Goal: Task Accomplishment & Management: Use online tool/utility

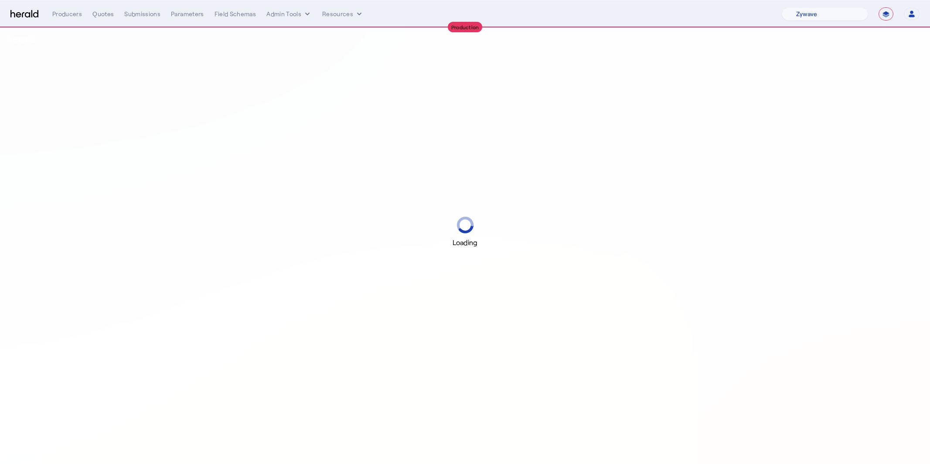
select select "pfm_r9a7_zywave"
select select "**********"
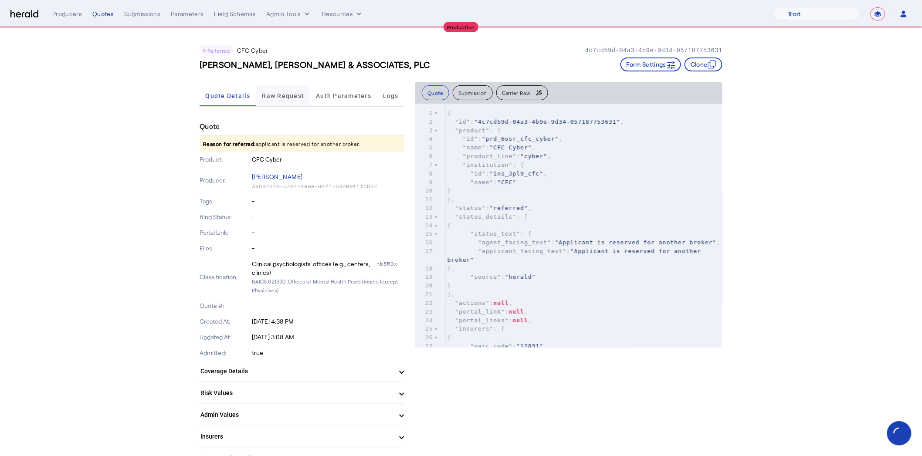
click at [278, 94] on span "Raw Request" at bounding box center [283, 96] width 42 height 6
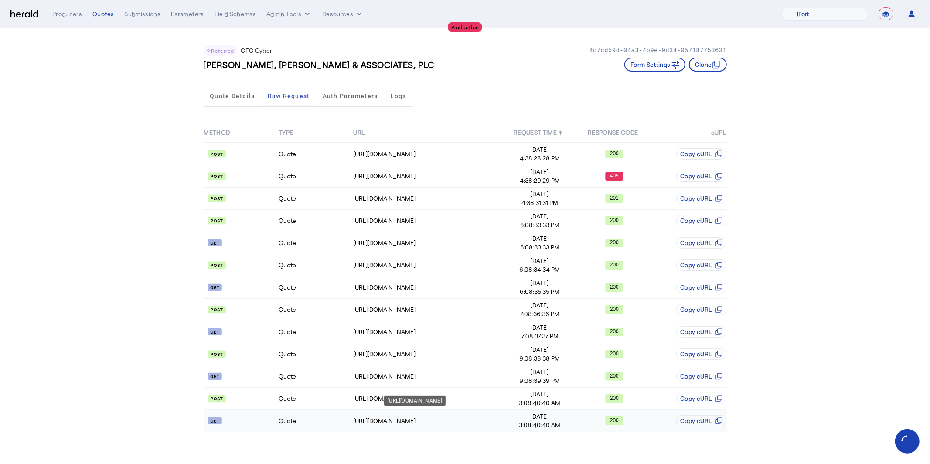
click at [367, 423] on div "https://api.cfcunderwriting.com/v1.2/referral-requests/RFR49114887" at bounding box center [427, 420] width 149 height 9
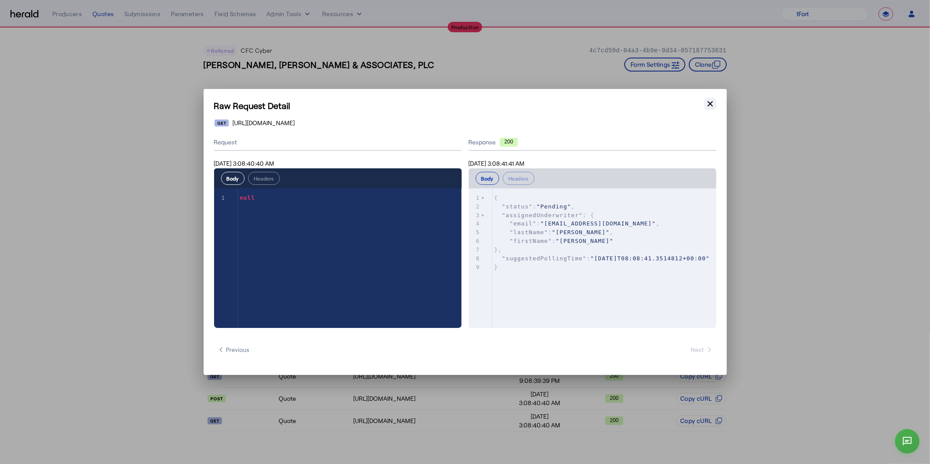
click at [704, 102] on button "Close modal" at bounding box center [710, 104] width 12 height 12
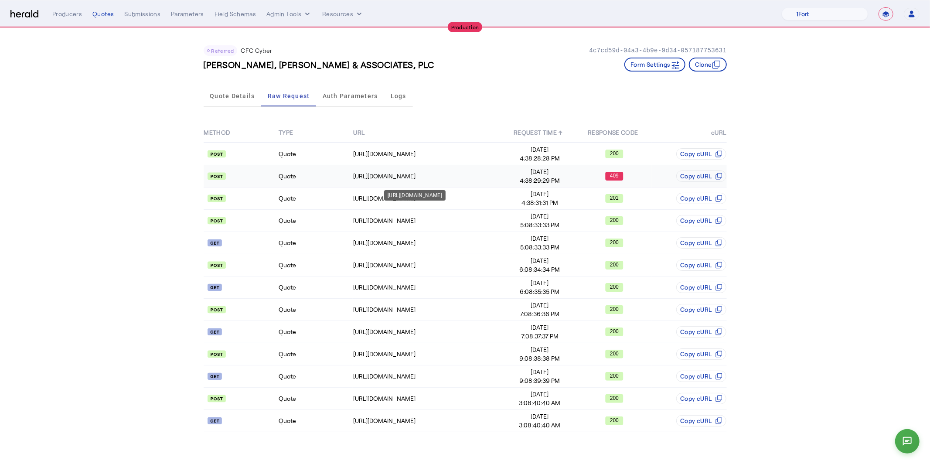
click at [374, 180] on td "https://api.cfcunderwriting.com/v1.2/quotes/create-quote" at bounding box center [427, 176] width 149 height 22
click at [348, 198] on td "Quote" at bounding box center [315, 198] width 75 height 22
click at [312, 422] on td "Quote" at bounding box center [315, 421] width 75 height 22
click at [97, 14] on div "Quotes" at bounding box center [102, 14] width 21 height 9
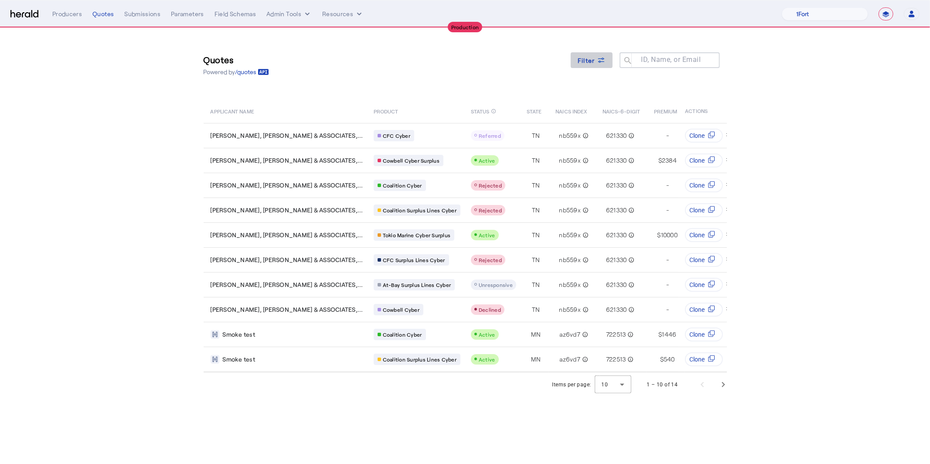
click at [589, 61] on span "Filter" at bounding box center [585, 60] width 17 height 9
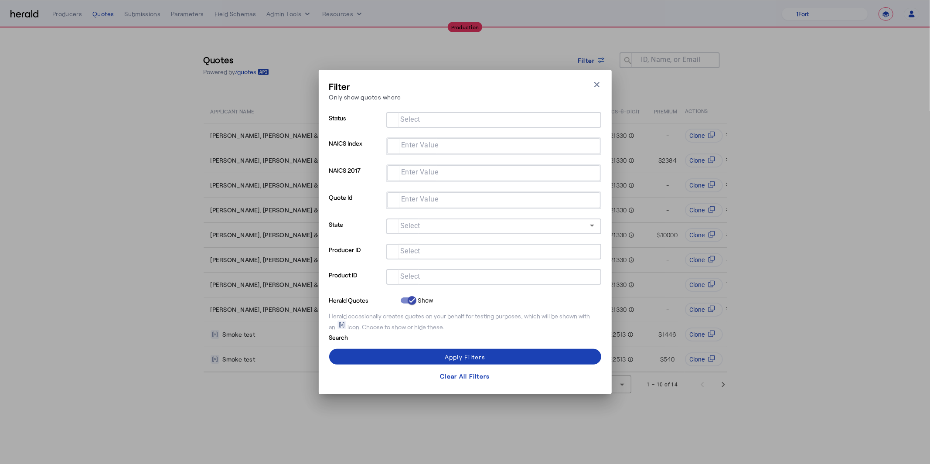
click at [487, 277] on input "Select" at bounding box center [491, 276] width 197 height 10
type input "***"
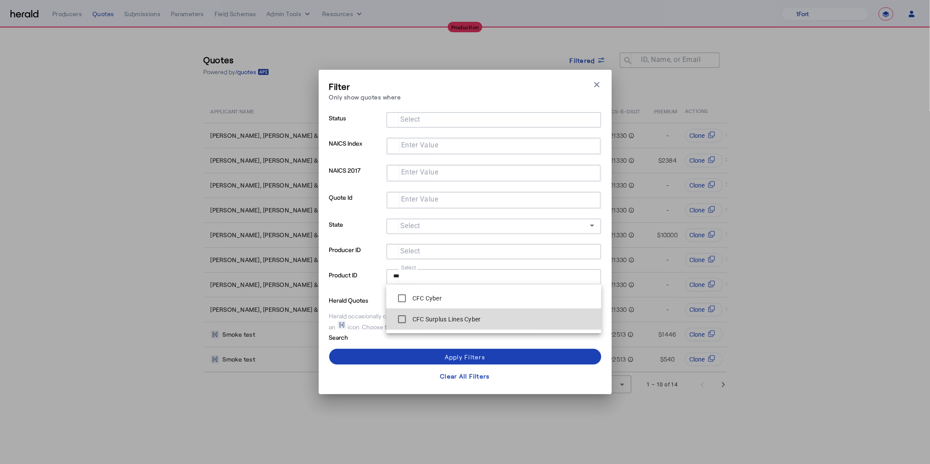
click at [458, 317] on label "CFC Surplus Lines Cyber" at bounding box center [446, 319] width 70 height 9
click at [445, 356] on div "Apply Filters" at bounding box center [465, 356] width 41 height 9
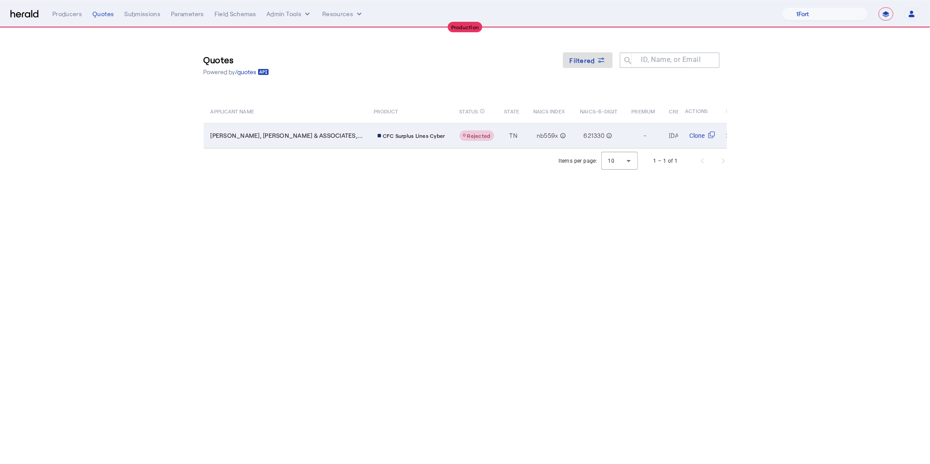
click at [375, 143] on td "CFC Surplus Lines Cyber" at bounding box center [410, 135] width 86 height 25
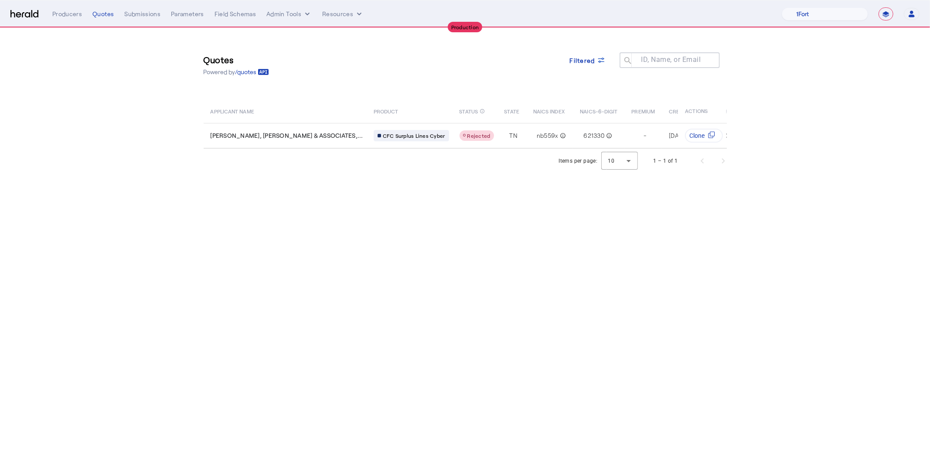
click at [349, 83] on div "Quotes Powered by /quotes Filtered ID, Name, or Email search" at bounding box center [465, 64] width 523 height 39
click at [842, 19] on select "1Fort Affinity Risk Billy BindHQ Bunker CRC Campus Coverage Citadel Fifthwall F…" at bounding box center [824, 13] width 86 height 13
select select "pfm_z9k1_growthmill"
click at [781, 7] on select "1Fort Affinity Risk Billy BindHQ Bunker CRC Campus Coverage Citadel Fifthwall F…" at bounding box center [824, 13] width 86 height 13
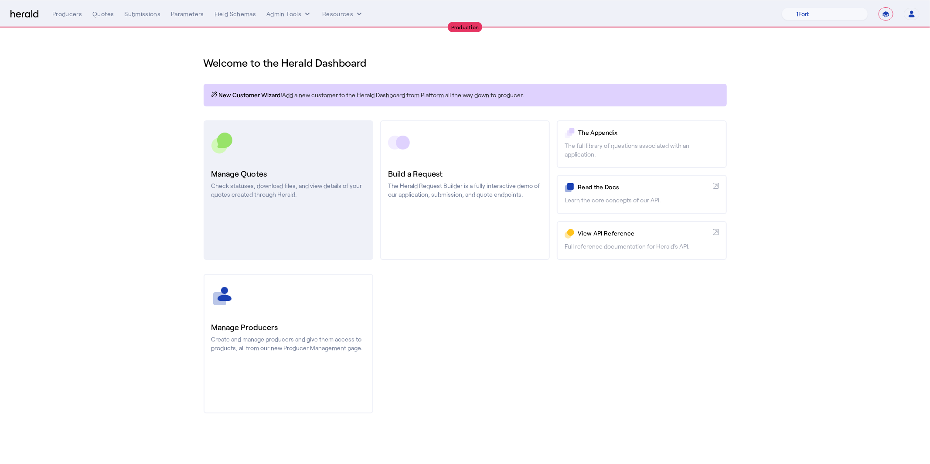
click at [267, 164] on link "Manage Quotes Check statuses, download files, and view details of your quotes c…" at bounding box center [289, 189] width 170 height 139
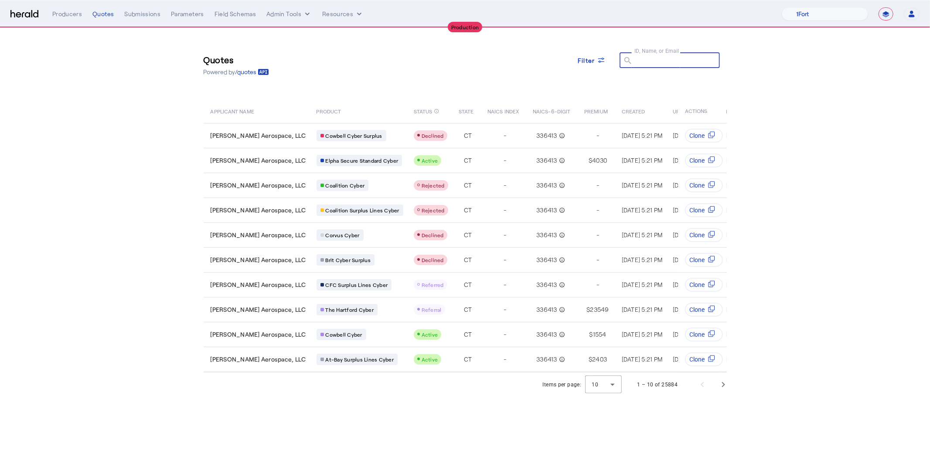
click at [682, 64] on input "ID, Name, or Email" at bounding box center [673, 59] width 78 height 10
paste input "**********"
type input "**********"
click at [601, 60] on icon at bounding box center [601, 60] width 9 height 9
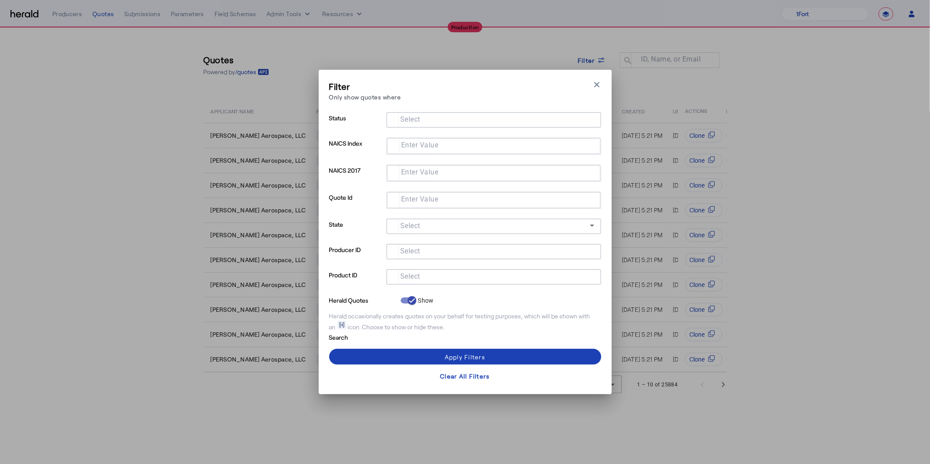
click at [429, 196] on mat-label "Enter Value" at bounding box center [419, 199] width 37 height 8
click at [429, 196] on input "Enter Value" at bounding box center [492, 199] width 196 height 10
paste input "**********"
type input "**********"
click at [503, 355] on span at bounding box center [465, 356] width 272 height 21
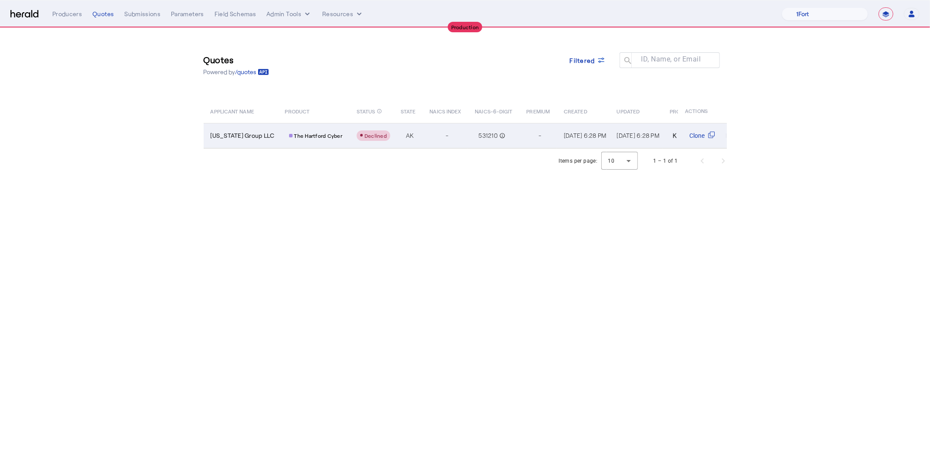
click at [285, 139] on div "The Hartford Cyber" at bounding box center [315, 135] width 61 height 11
click at [442, 138] on div "-" at bounding box center [447, 135] width 10 height 12
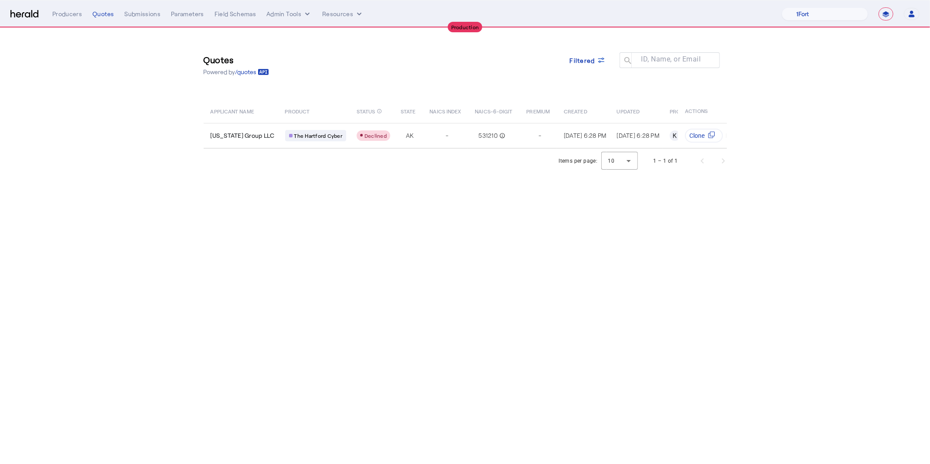
drag, startPoint x: 295, startPoint y: 292, endPoint x: 289, endPoint y: 292, distance: 6.1
click at [292, 296] on body "**********" at bounding box center [465, 232] width 930 height 464
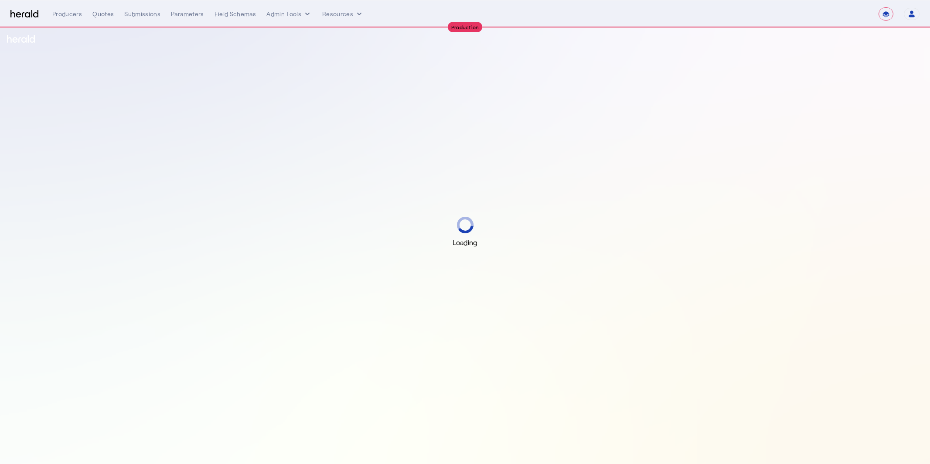
select select "**********"
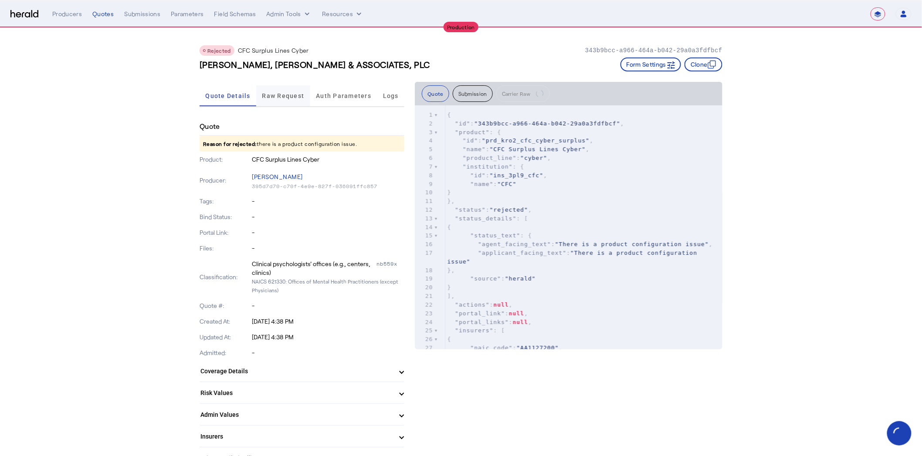
click at [289, 93] on span "Raw Request" at bounding box center [283, 96] width 42 height 6
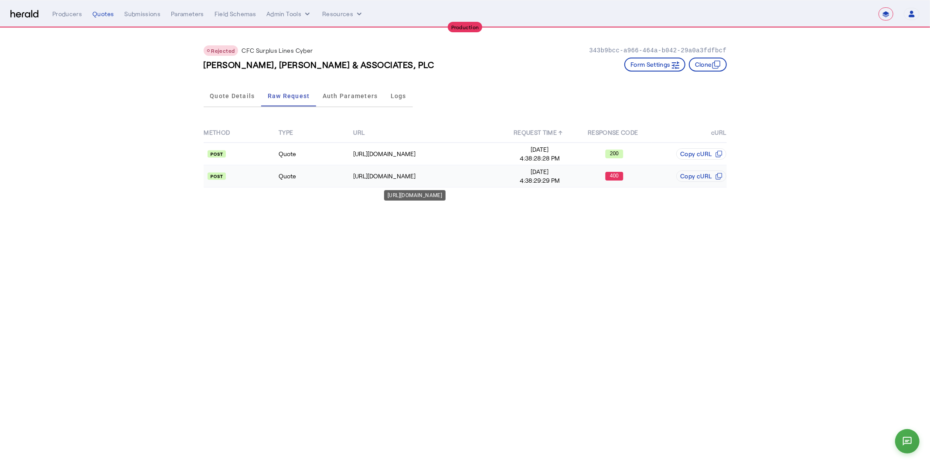
click at [380, 175] on div "https://api.cfcunderwriting.com/v1.2/quotes/create-quote" at bounding box center [427, 176] width 149 height 9
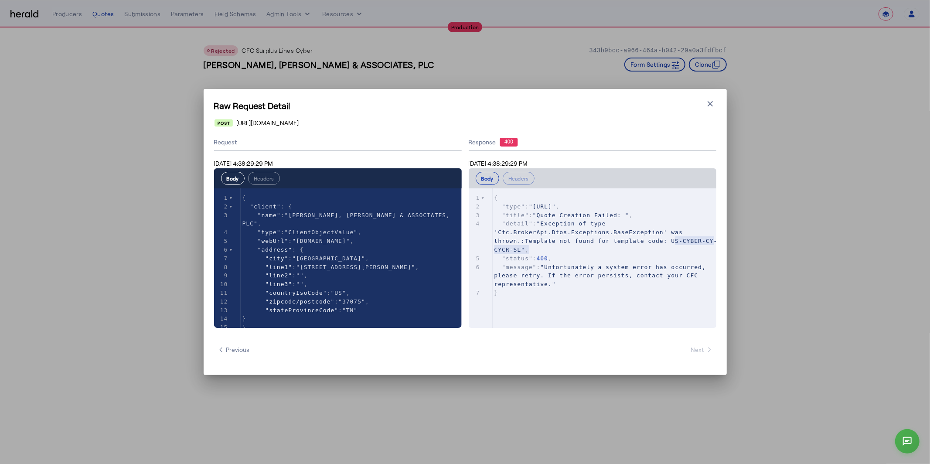
type textarea "**********"
drag, startPoint x: 530, startPoint y: 248, endPoint x: 671, endPoint y: 241, distance: 141.4
click at [671, 241] on span ""Exception of type 'Cfc.BrokerApi.Dtos.Exceptions.BaseException' was thrown.:Te…" at bounding box center [605, 236] width 223 height 32
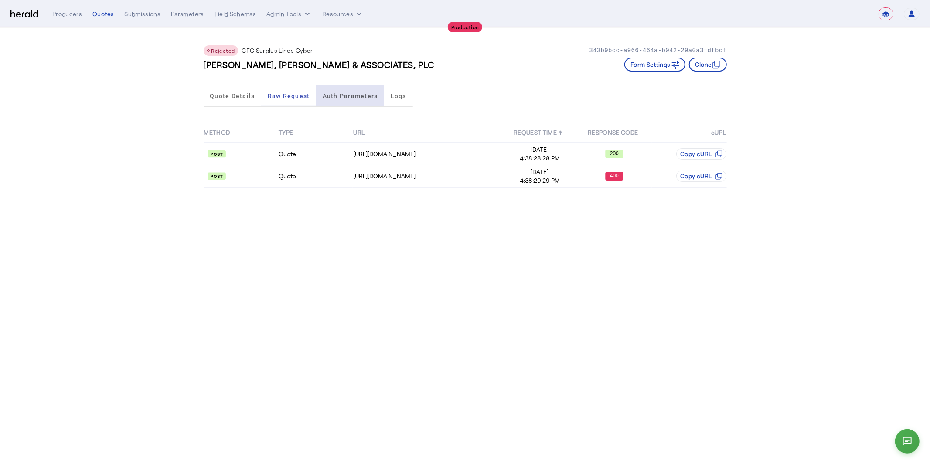
click at [330, 96] on span "Auth Parameters" at bounding box center [349, 96] width 55 height 6
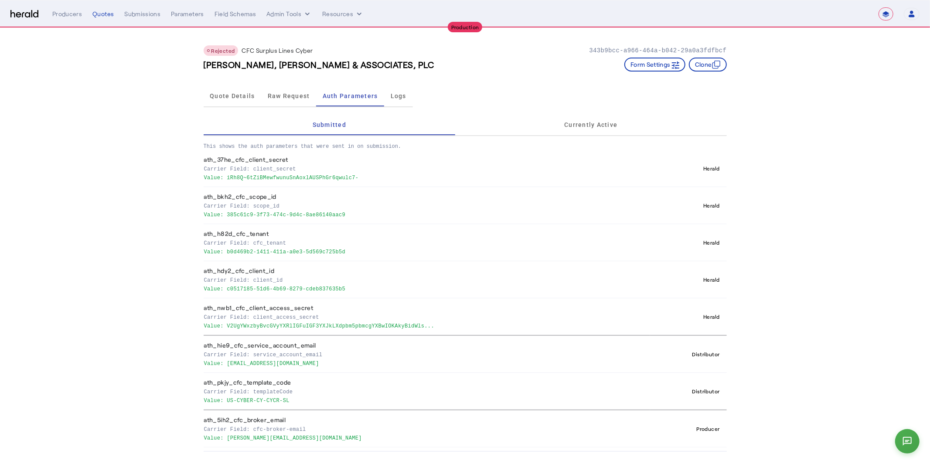
drag, startPoint x: 364, startPoint y: 176, endPoint x: 227, endPoint y: 175, distance: 137.3
click at [227, 175] on p "Value: iRh8Q~6tZiBMewfwunuSnAoxlAUSPhGr6qwulc7-" at bounding box center [425, 177] width 443 height 9
copy p "iRh8Q~6tZiBMewfwunuSnAoxlAUSPhGr6qwulc7-"
drag, startPoint x: 337, startPoint y: 250, endPoint x: 226, endPoint y: 253, distance: 111.6
click at [226, 253] on p "Value: b0d469b2-1411-411a-a0e3-5d569c725b5d" at bounding box center [425, 251] width 443 height 9
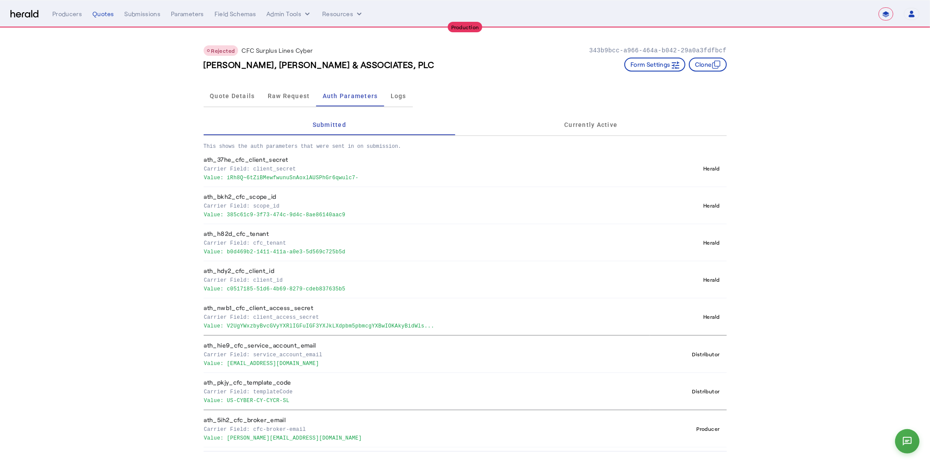
copy p "b0d469b2-1411-411a-a0e3-5d569c725b5d"
click at [278, 98] on span "Raw Request" at bounding box center [289, 95] width 42 height 21
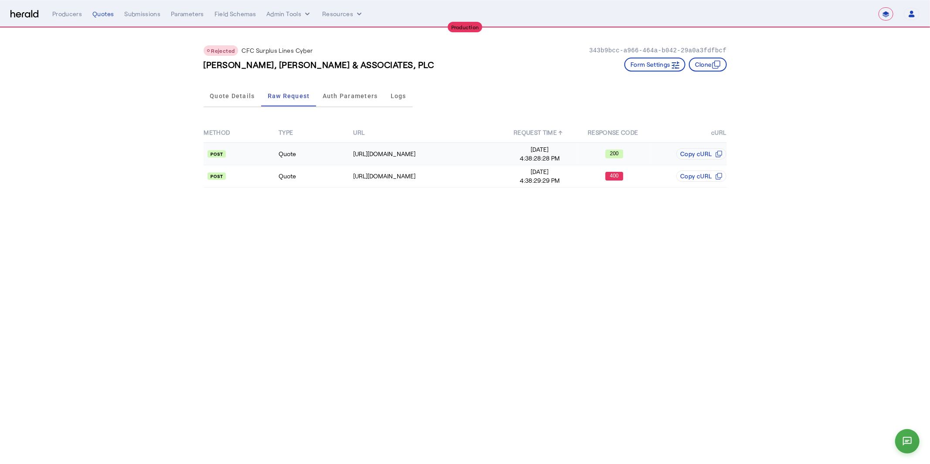
click at [345, 146] on td "Quote" at bounding box center [315, 154] width 75 height 23
click at [351, 173] on td "Quote" at bounding box center [315, 176] width 75 height 22
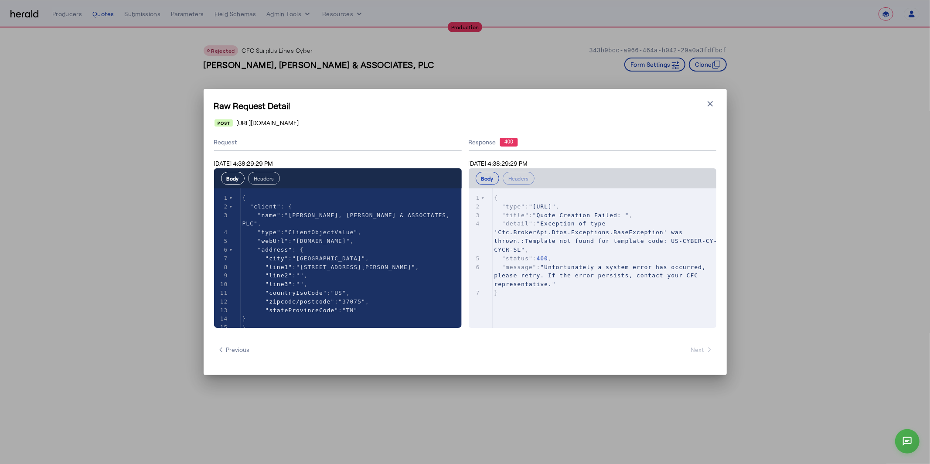
click at [275, 179] on button "Headers" at bounding box center [264, 178] width 32 height 13
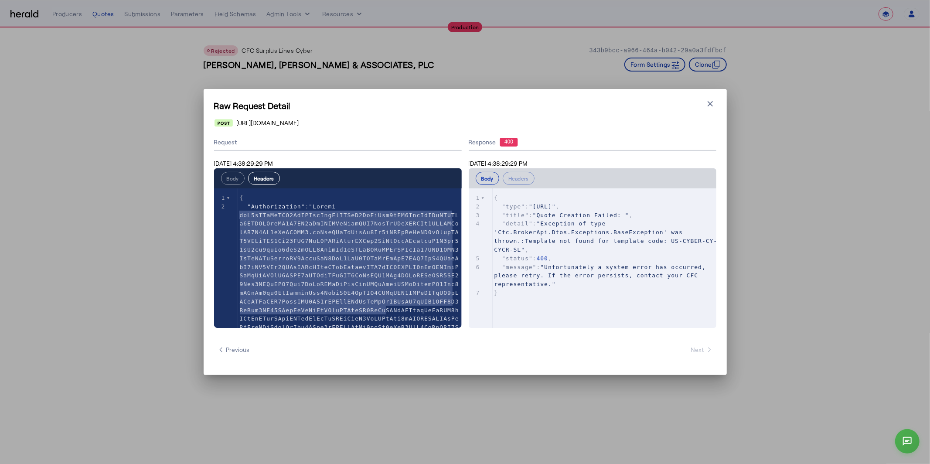
scroll to position [190, 0]
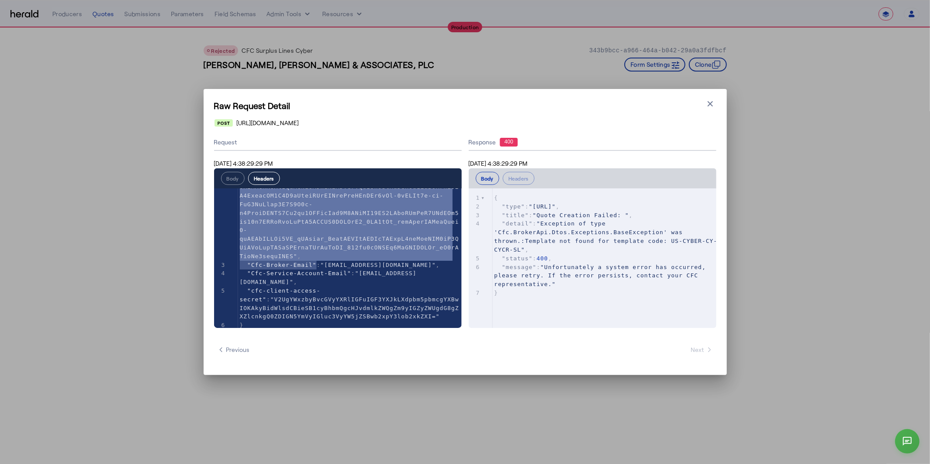
type textarea "**********"
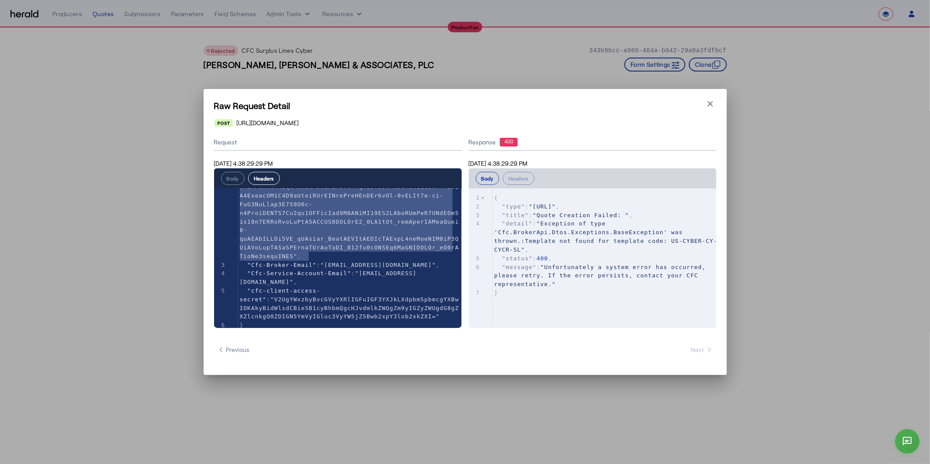
drag, startPoint x: 240, startPoint y: 216, endPoint x: 309, endPoint y: 250, distance: 76.8
click at [309, 250] on span at bounding box center [349, 140] width 219 height 240
click at [714, 102] on button "Close modal" at bounding box center [710, 104] width 12 height 12
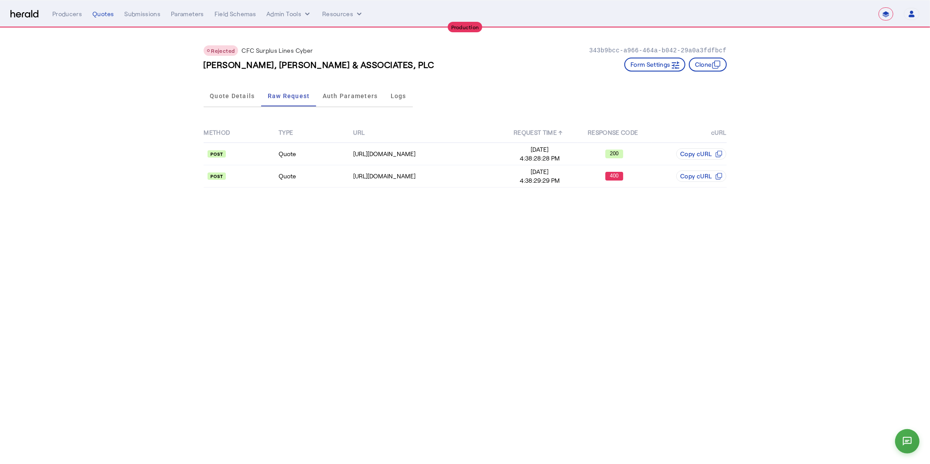
click at [378, 254] on body "**********" at bounding box center [465, 232] width 930 height 464
click at [364, 172] on div "https://api.cfcunderwriting.com/v1.2/quotes/create-quote" at bounding box center [427, 176] width 149 height 9
click at [391, 180] on td "https://api.cfcunderwriting.com/v1.2/quotes/create-quote" at bounding box center [427, 176] width 149 height 22
click at [321, 93] on div "Auth Parameters" at bounding box center [350, 95] width 68 height 21
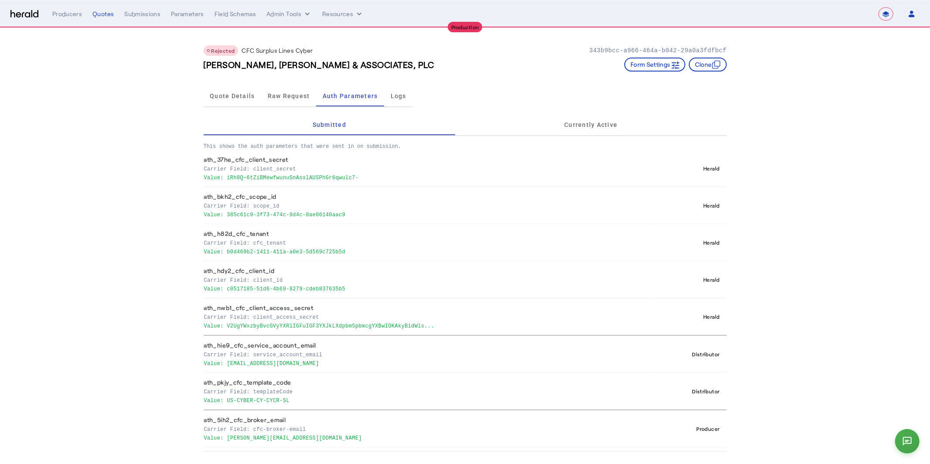
drag, startPoint x: 365, startPoint y: 175, endPoint x: 227, endPoint y: 176, distance: 137.7
click at [227, 176] on p "Value: iRh8Q~6tZiBMewfwunuSnAoxlAUSPhGr6qwulc7-" at bounding box center [425, 177] width 443 height 9
copy p "iRh8Q~6tZiBMewfwunuSnAoxlAUSPhGr6qwulc7-"
drag, startPoint x: 356, startPoint y: 217, endPoint x: 226, endPoint y: 214, distance: 130.4
click at [226, 214] on th "ath_bkh2_cfc_scope_id Carrier Field: scope_id Value: 385c61c9-3f73-474c-9d4c-8a…" at bounding box center [427, 205] width 447 height 37
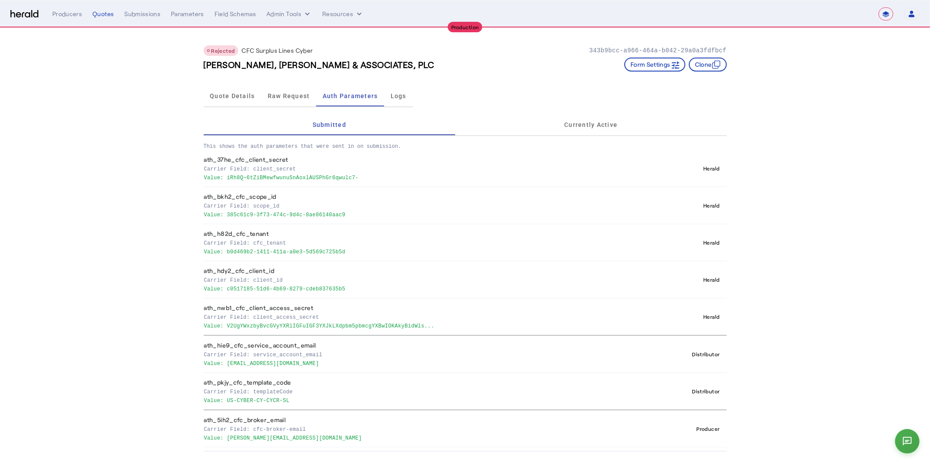
copy p "385c61c9-3f73-474c-9d4c-8ae86140aac9"
drag, startPoint x: 353, startPoint y: 250, endPoint x: 226, endPoint y: 252, distance: 126.8
click at [226, 252] on p "Value: b0d469b2-1411-411a-a0e3-5d569c725b5d" at bounding box center [425, 251] width 443 height 9
copy p "b0d469b2-1411-411a-a0e3-5d569c725b5d"
drag, startPoint x: 348, startPoint y: 286, endPoint x: 226, endPoint y: 286, distance: 121.6
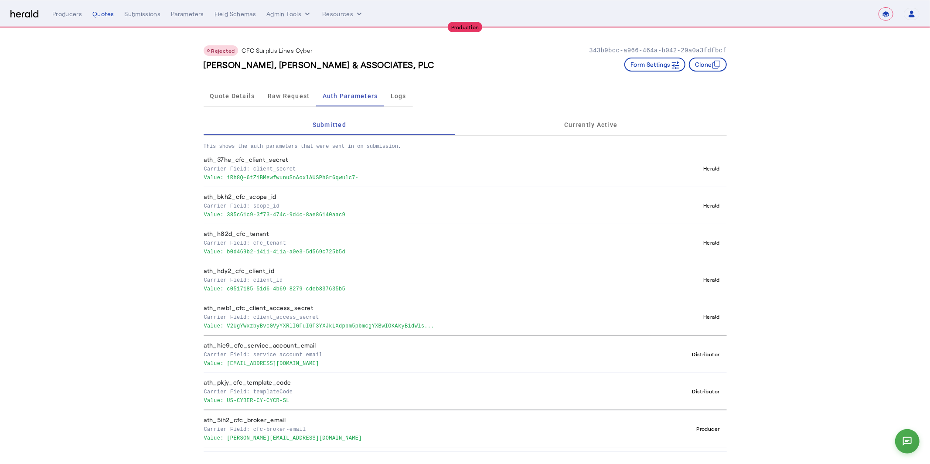
click at [226, 286] on p "Value: c0517185-51d6-4b69-8279-cdeb837635b5" at bounding box center [425, 288] width 443 height 9
copy p "c0517185-51d6-4b69-8279-cdeb837635b5"
drag, startPoint x: 406, startPoint y: 380, endPoint x: 387, endPoint y: 340, distance: 44.1
click at [387, 340] on div "V2UgYWxzbyBvcGVyYXRlIGFuIGF3YXJkLXdpbm5pbmcgYXBwIOKAkyBidWlsdCBieSB1cyBhbmQgcHJ…" at bounding box center [425, 359] width 87 height 52
copy div "V2UgYWxzbyBvcGVyYXRlIGFuIGF3YXJkLXdpbm5pbmcgYXBwIOKAkyBidWlsdCBieSB1cyBhbmQgcHJ…"
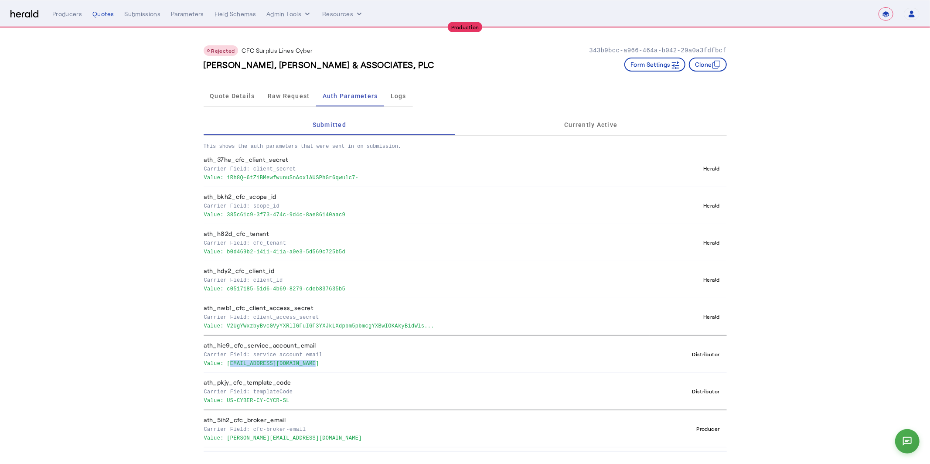
drag, startPoint x: 318, startPoint y: 363, endPoint x: 226, endPoint y: 360, distance: 92.5
click at [226, 360] on p "Value: one80.zywave@heraldapi.com" at bounding box center [425, 362] width 443 height 9
copy p "one80.zywave@heraldapi.com"
drag, startPoint x: 313, startPoint y: 436, endPoint x: 226, endPoint y: 437, distance: 87.2
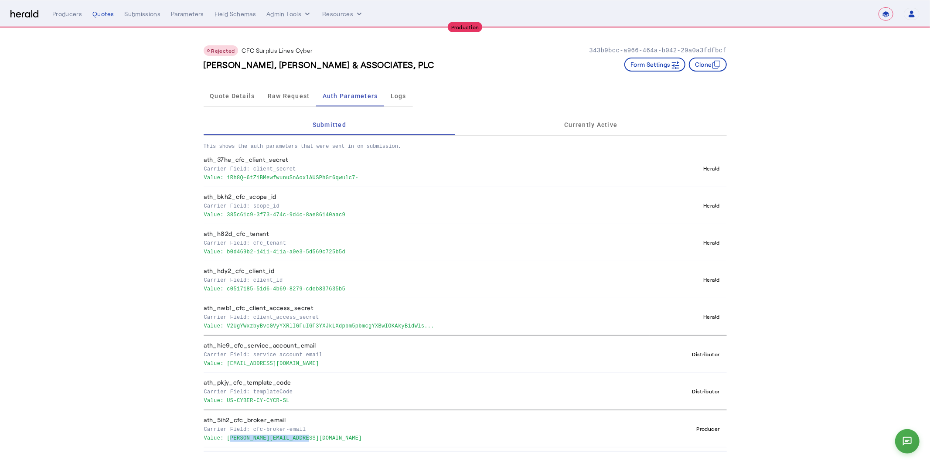
click at [226, 437] on p "Value: heather@bigfootbinds.com" at bounding box center [425, 437] width 443 height 9
copy p "heather@bigfootbinds.com"
click at [501, 36] on div "Rejected CFC Surplus Lines Cyber 343b9bcc-a966-464a-b042-29a0a3fdfbcf HUGHES, M…" at bounding box center [465, 55] width 523 height 54
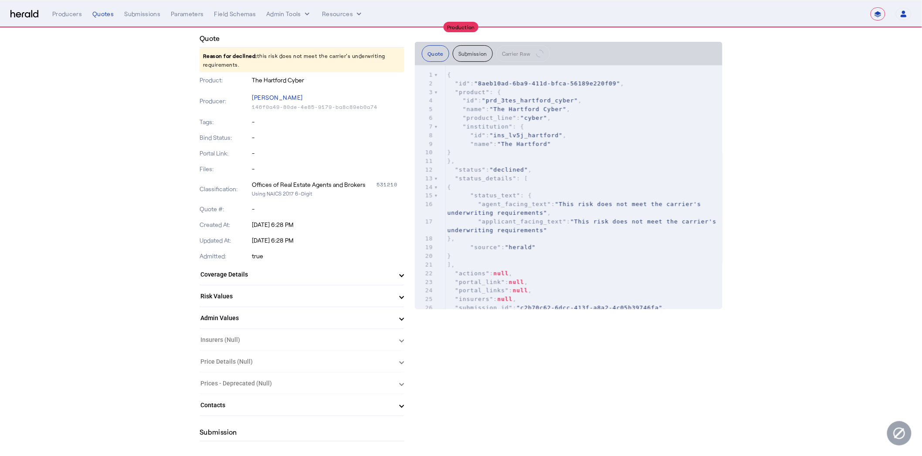
scroll to position [103, 0]
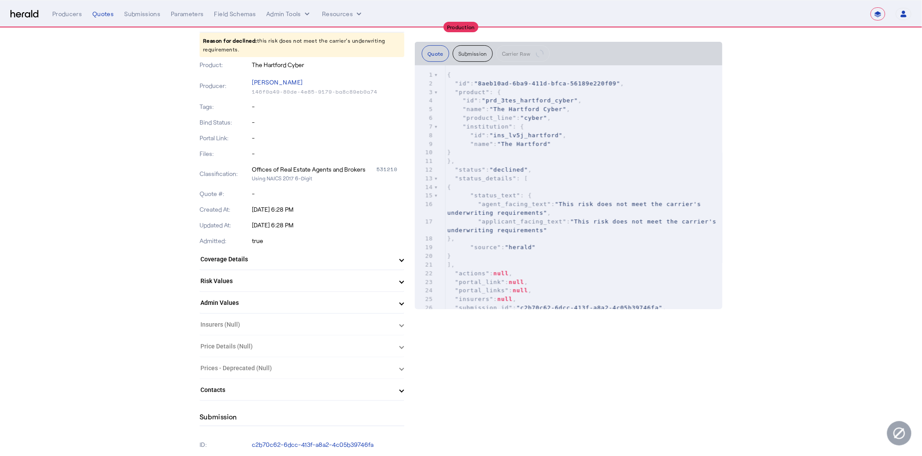
click at [224, 278] on mat-panel-title "Risk Values" at bounding box center [296, 281] width 193 height 9
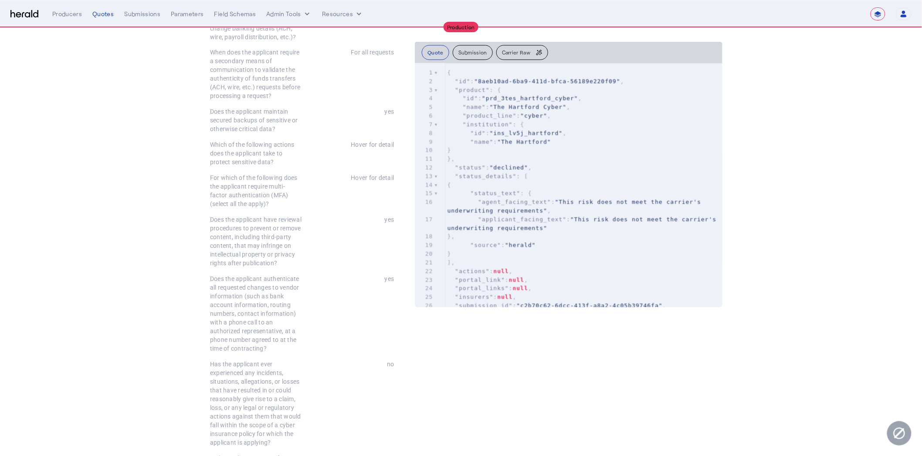
scroll to position [0, 0]
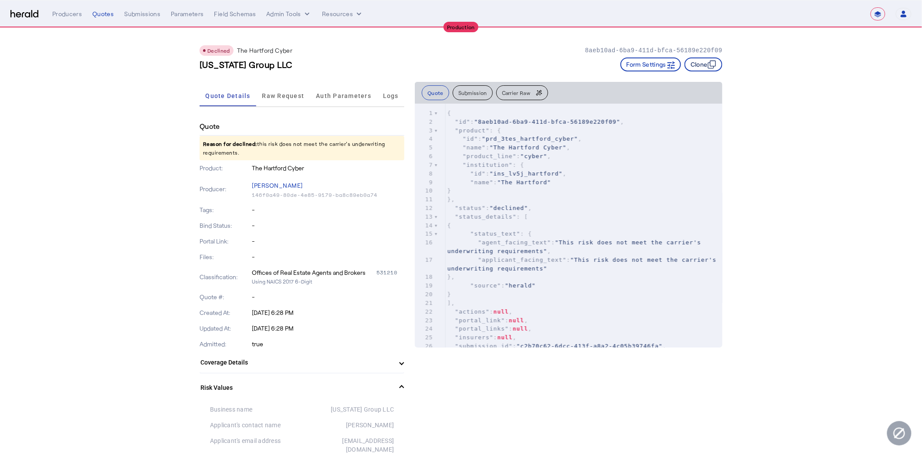
click at [696, 61] on button "Clone" at bounding box center [704, 65] width 38 height 14
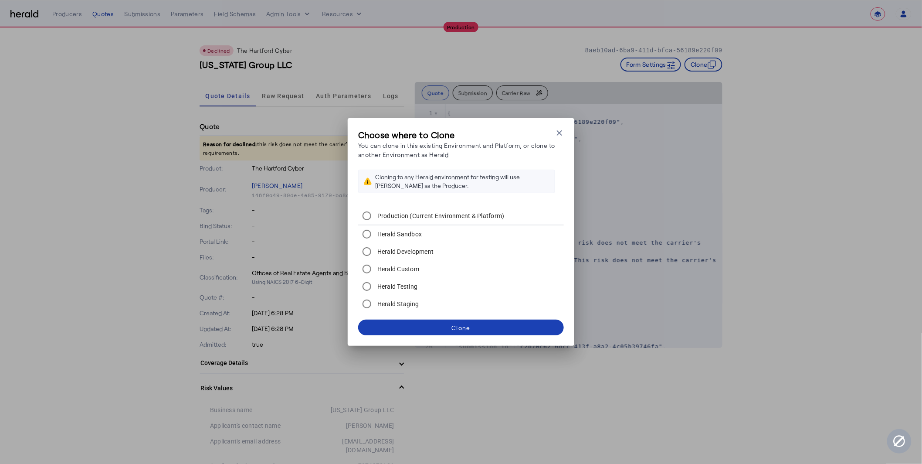
click at [413, 251] on label "Herald Development" at bounding box center [405, 251] width 58 height 9
click at [449, 319] on span at bounding box center [461, 327] width 206 height 21
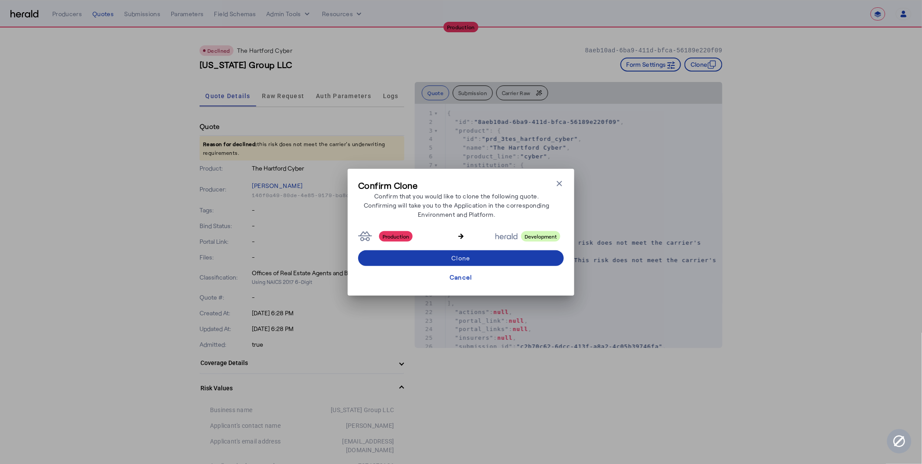
click at [465, 255] on div "Clone" at bounding box center [460, 257] width 19 height 9
select select "**********"
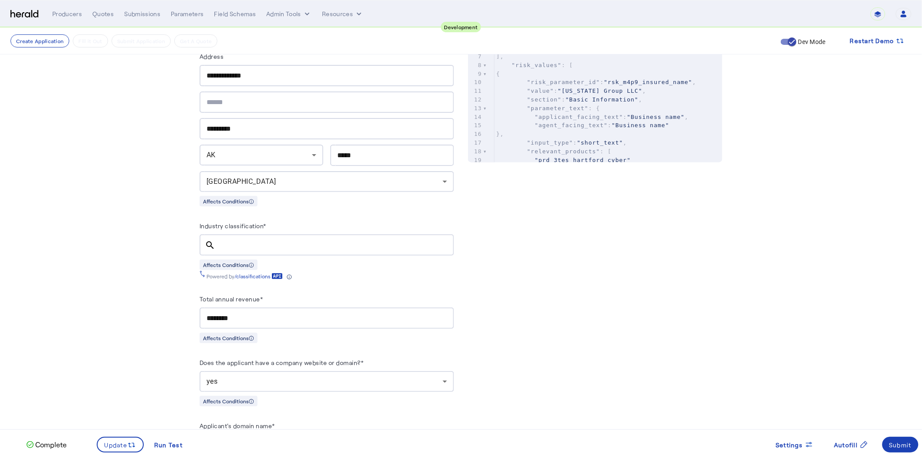
scroll to position [333, 0]
click at [906, 442] on div "Submit" at bounding box center [900, 445] width 23 height 9
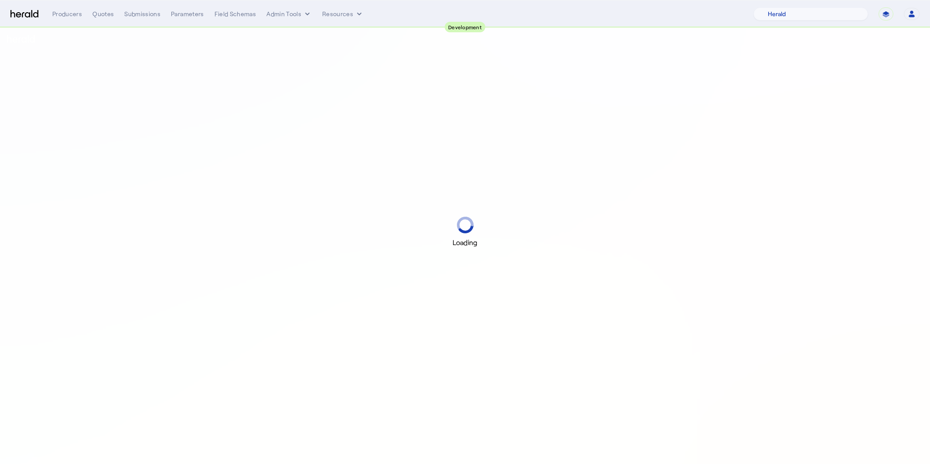
select select "pfm_2v8p_herald_api"
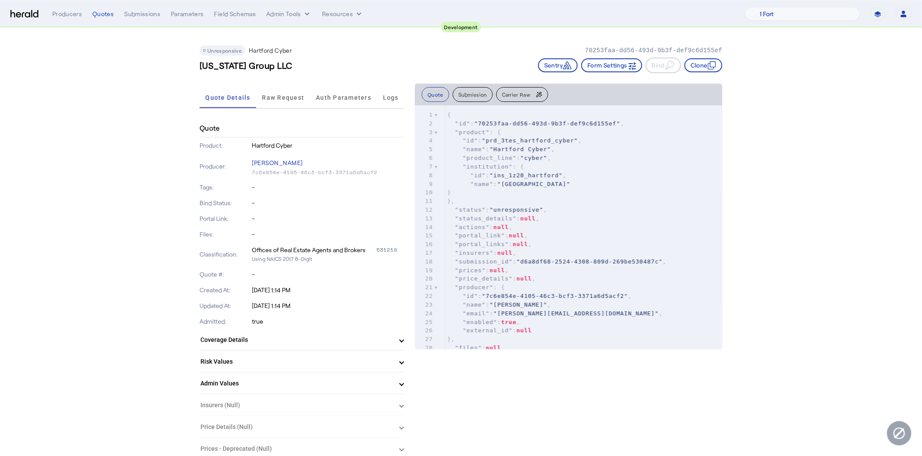
click at [276, 95] on span "Raw Request" at bounding box center [283, 98] width 42 height 6
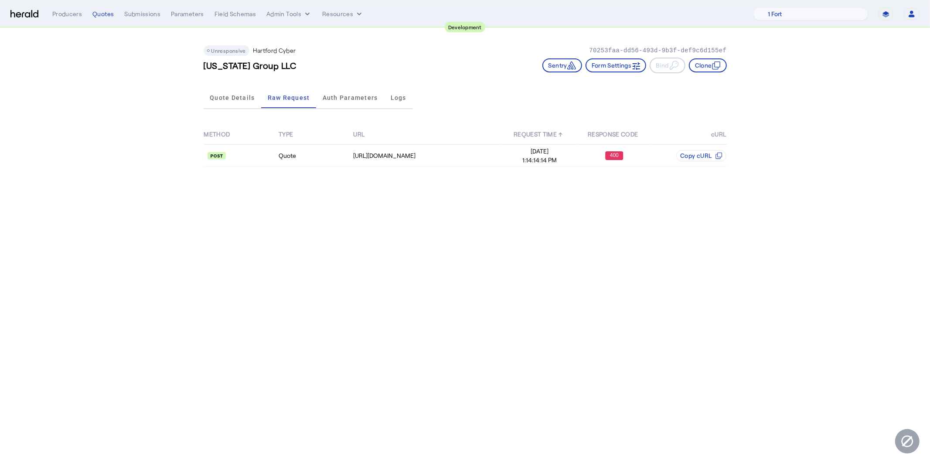
click at [408, 138] on th "URL" at bounding box center [427, 135] width 149 height 20
click at [406, 151] on div "https://qa-APIs.thehartford.com/global-specialty/financial-lines/v3.0/quote" at bounding box center [427, 155] width 149 height 9
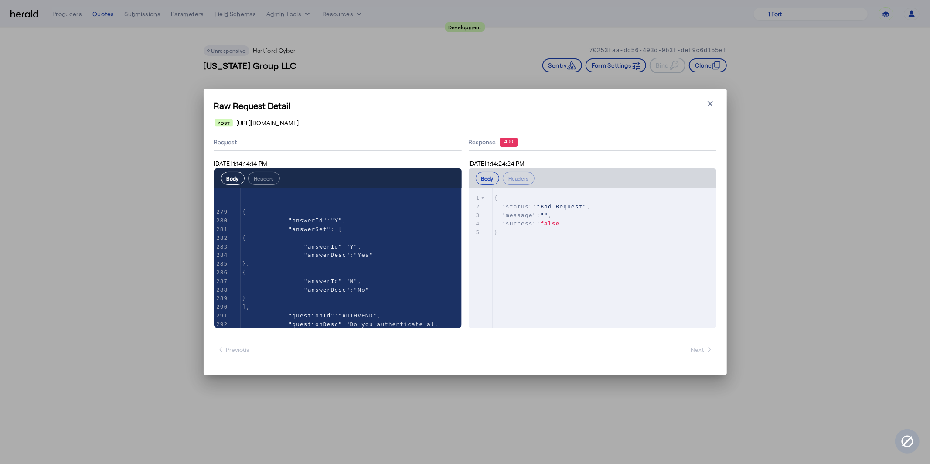
scroll to position [3290, 0]
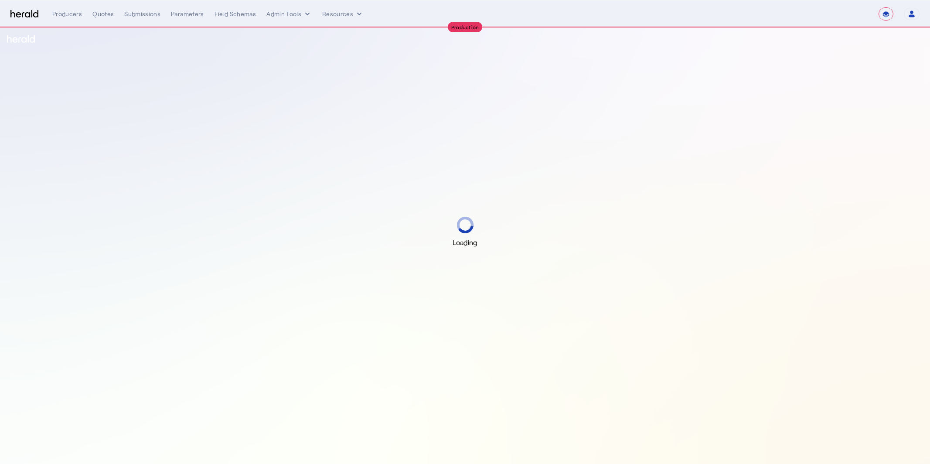
select select "**********"
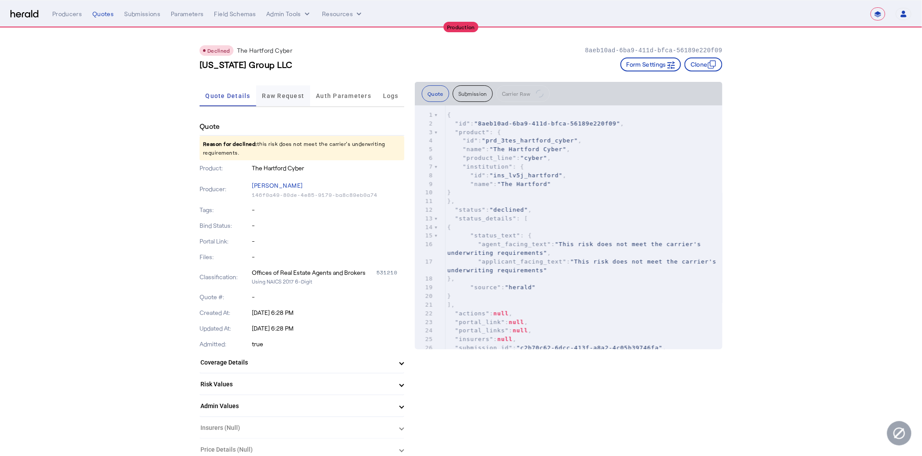
click at [287, 98] on span "Raw Request" at bounding box center [283, 95] width 42 height 21
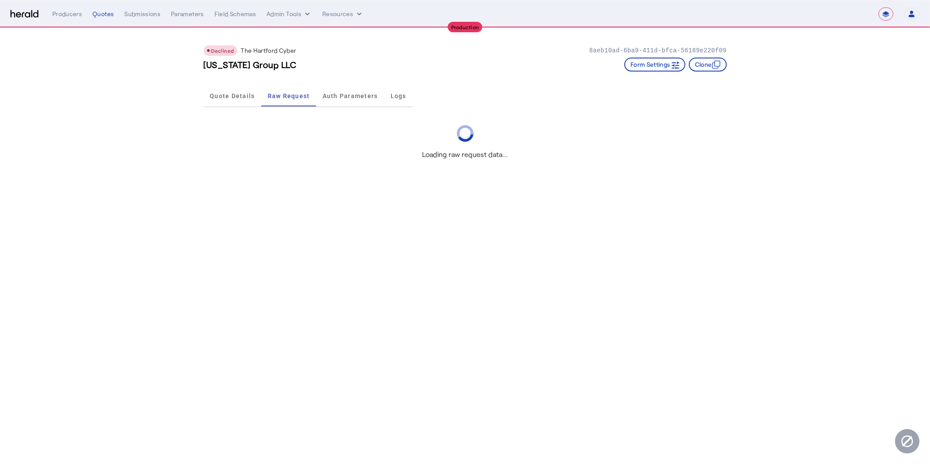
click at [213, 107] on div "Quote Details Raw Request Auth Parameters Logs" at bounding box center [308, 96] width 209 height 29
click at [219, 98] on span "Quote Details" at bounding box center [232, 95] width 45 height 21
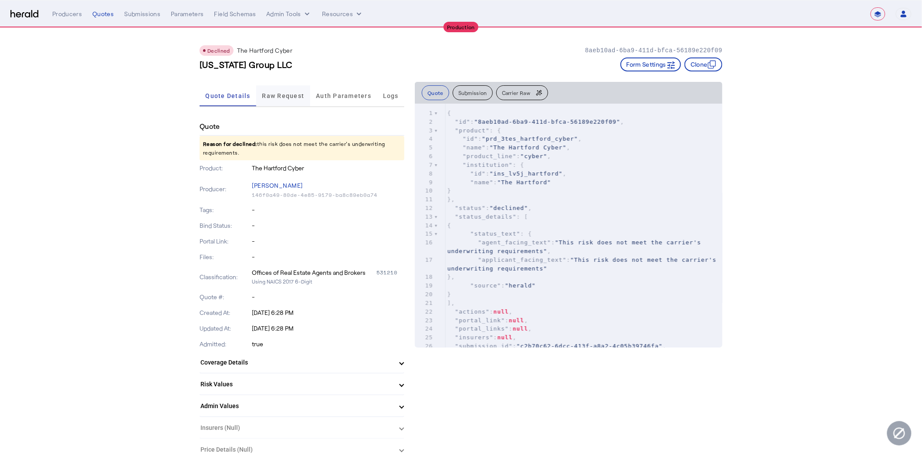
click at [282, 96] on span "Raw Request" at bounding box center [283, 96] width 42 height 6
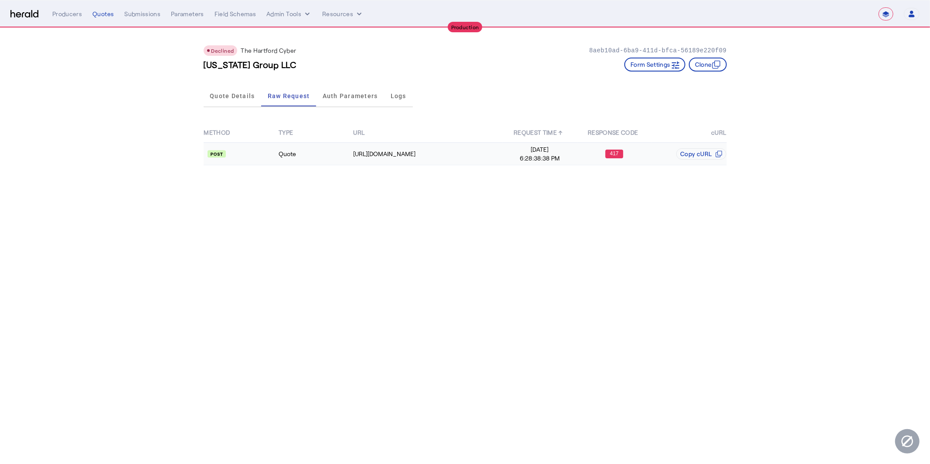
click at [264, 155] on api-badge at bounding box center [241, 153] width 74 height 9
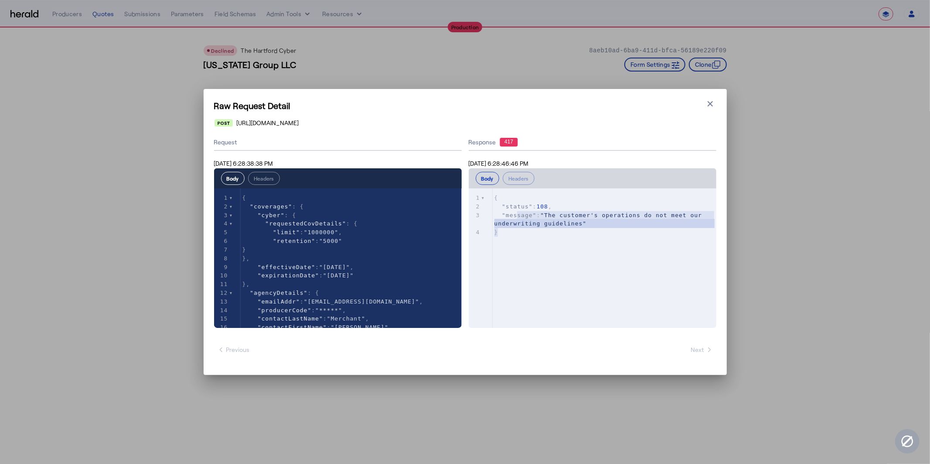
type textarea "**********"
drag, startPoint x: 573, startPoint y: 248, endPoint x: 455, endPoint y: 202, distance: 127.0
click at [451, 200] on div "Request [DATE] 6:28:38:38 PM Body Headers xxxxxxxxxx 365 1 { 2 "coverages" : { …" at bounding box center [465, 230] width 502 height 193
click at [775, 180] on div "Raw Request Detail Close modal [URL][DOMAIN_NAME] Request [DATE] 6:28:38:38 PM …" at bounding box center [465, 232] width 930 height 464
click at [706, 107] on icon "button" at bounding box center [710, 103] width 9 height 9
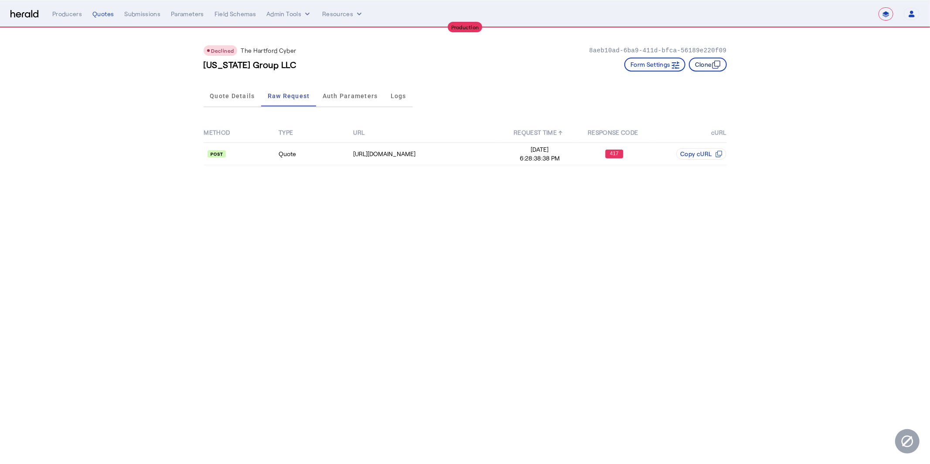
click at [703, 67] on button "Clone" at bounding box center [708, 65] width 38 height 14
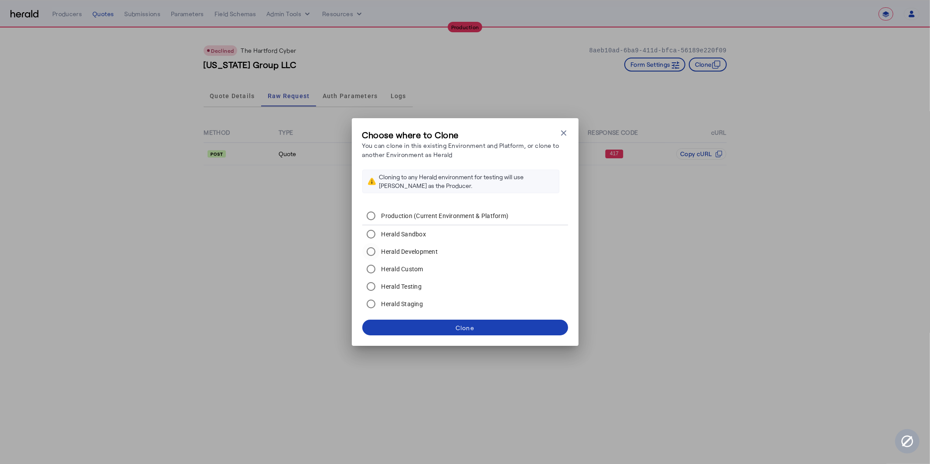
click at [417, 254] on label "Herald Development" at bounding box center [409, 251] width 58 height 9
click at [479, 324] on span at bounding box center [465, 327] width 206 height 21
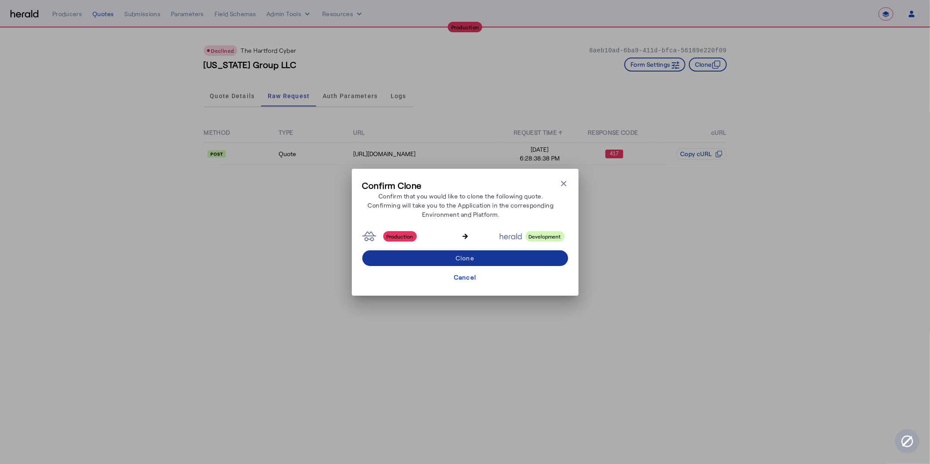
click at [500, 256] on span at bounding box center [465, 258] width 206 height 21
select select "**********"
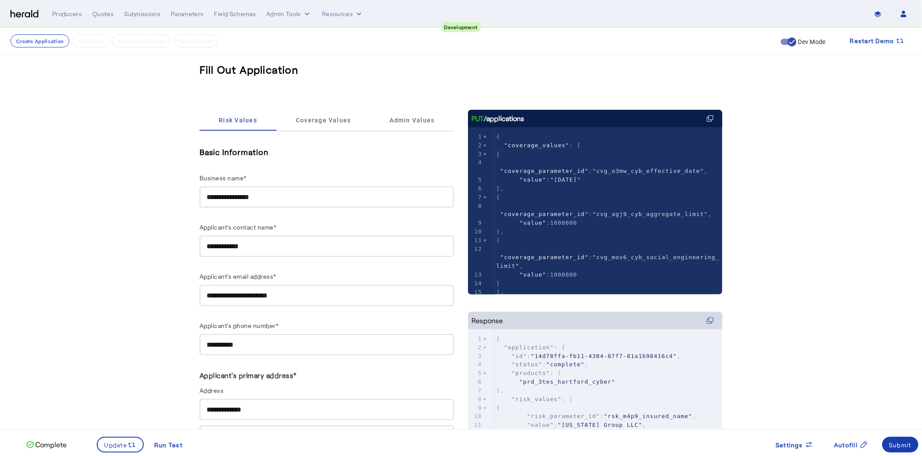
click at [911, 441] on div "Submit" at bounding box center [900, 445] width 23 height 9
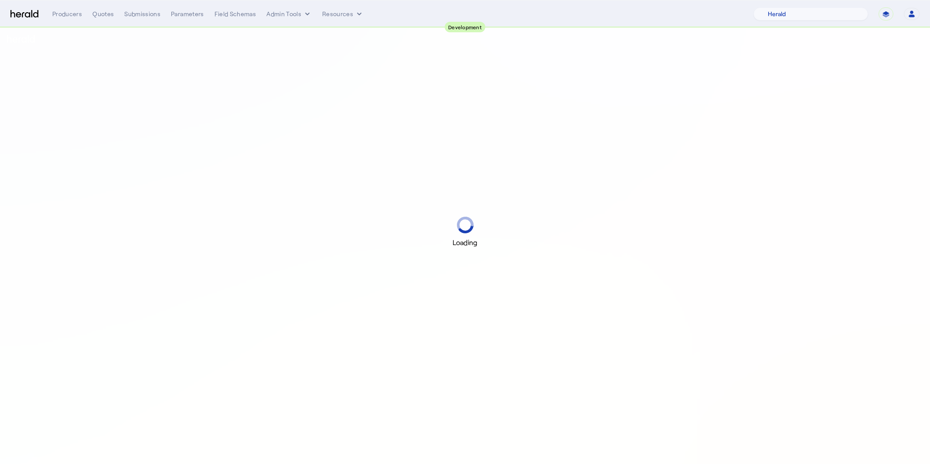
select select "pfm_2v8p_herald_api"
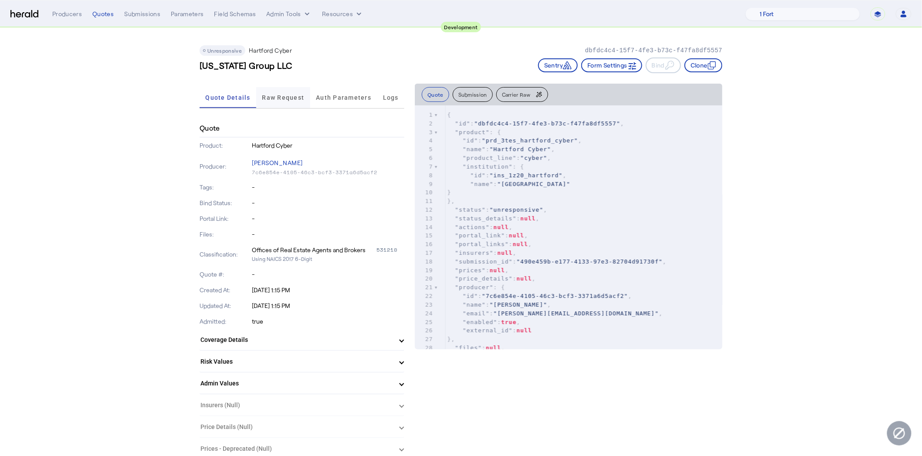
click at [287, 102] on span "Raw Request" at bounding box center [283, 97] width 42 height 21
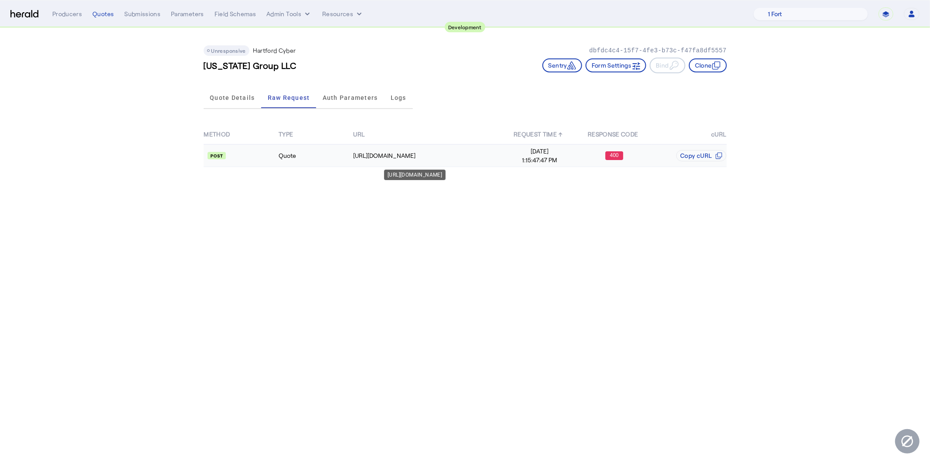
click at [458, 154] on div "[URL][DOMAIN_NAME]" at bounding box center [427, 155] width 149 height 9
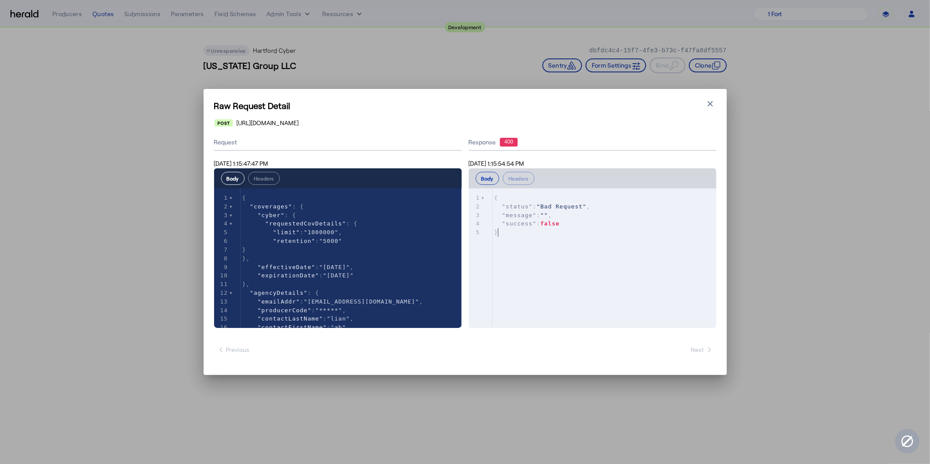
type textarea "**********"
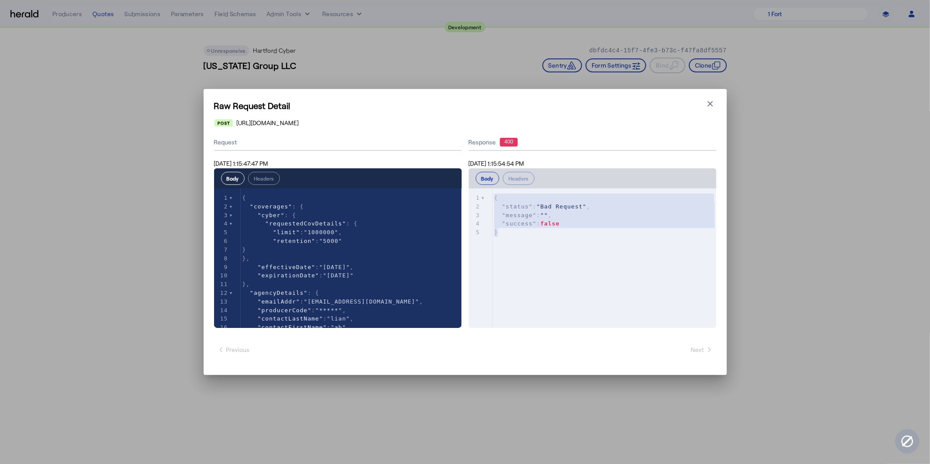
drag, startPoint x: 614, startPoint y: 279, endPoint x: 438, endPoint y: 187, distance: 197.7
click at [438, 187] on div "**********" at bounding box center [465, 230] width 502 height 193
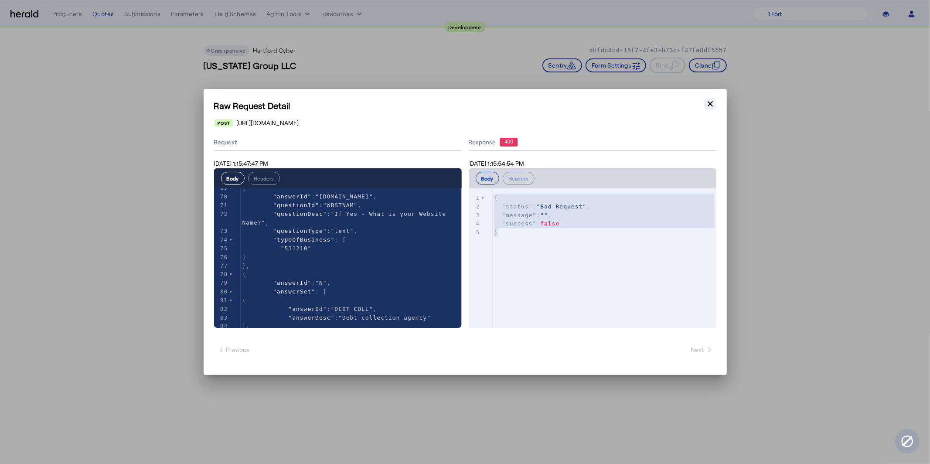
click at [711, 106] on icon "button" at bounding box center [710, 103] width 9 height 9
